Goal: Task Accomplishment & Management: Manage account settings

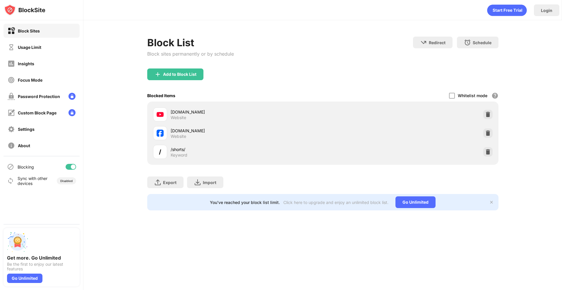
drag, startPoint x: 43, startPoint y: 54, endPoint x: 44, endPoint y: 51, distance: 3.3
click at [43, 54] on div "Block Sites Usage Limit Insights Focus Mode Password Protection Custom Block Pa…" at bounding box center [41, 88] width 83 height 136
click at [47, 49] on div "Usage Limit" at bounding box center [42, 47] width 76 height 14
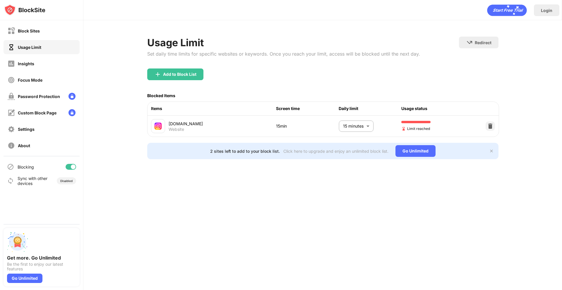
click at [373, 126] on body "Block Sites Usage Limit Insights Focus Mode Password Protection Custom Block Pa…" at bounding box center [281, 145] width 562 height 290
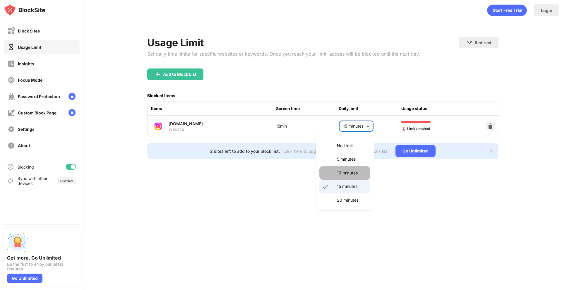
click at [354, 171] on p "10 minutes" at bounding box center [352, 173] width 30 height 6
type input "**"
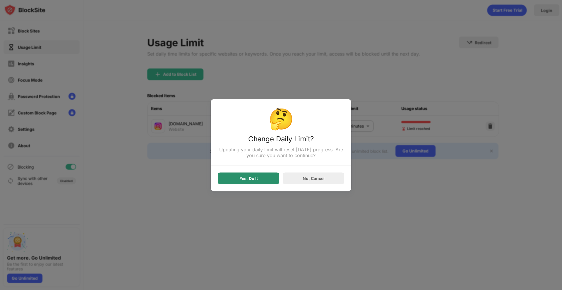
click at [270, 177] on div "Yes, Do It" at bounding box center [248, 178] width 61 height 12
